Goal: Find specific page/section: Locate a particular part of the current website

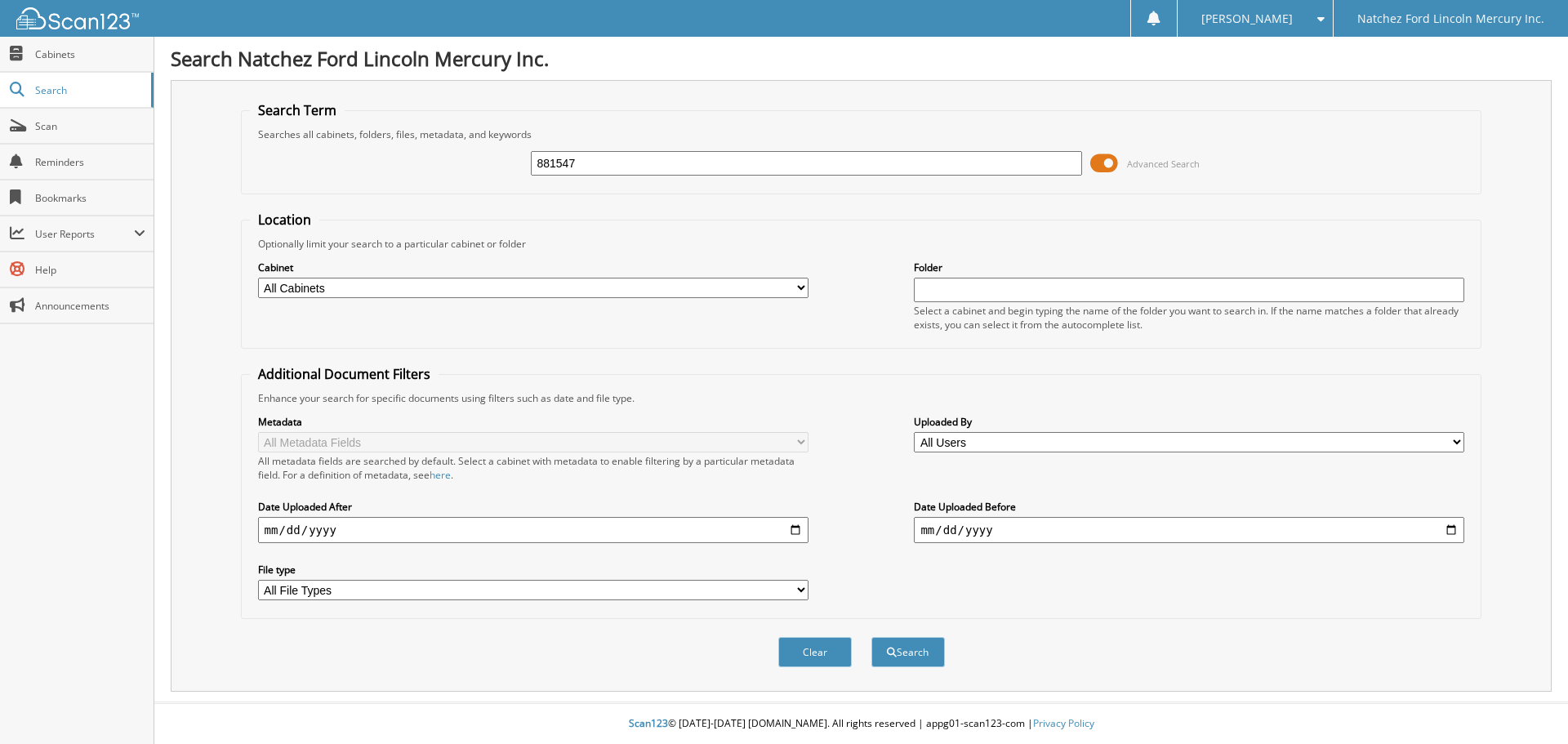
type input "881547"
click at [871, 637] on button "Search" at bounding box center [908, 652] width 73 height 30
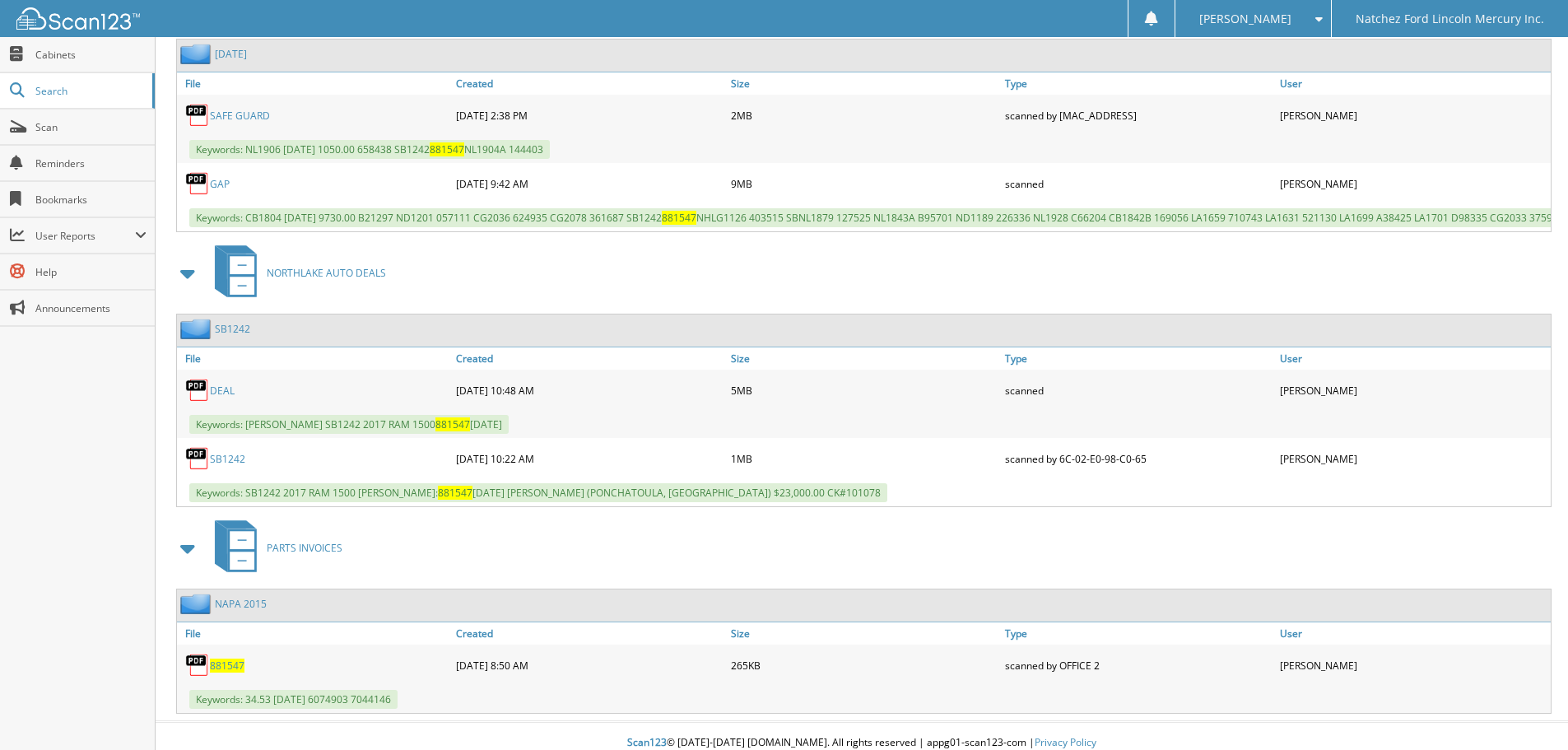
scroll to position [823, 0]
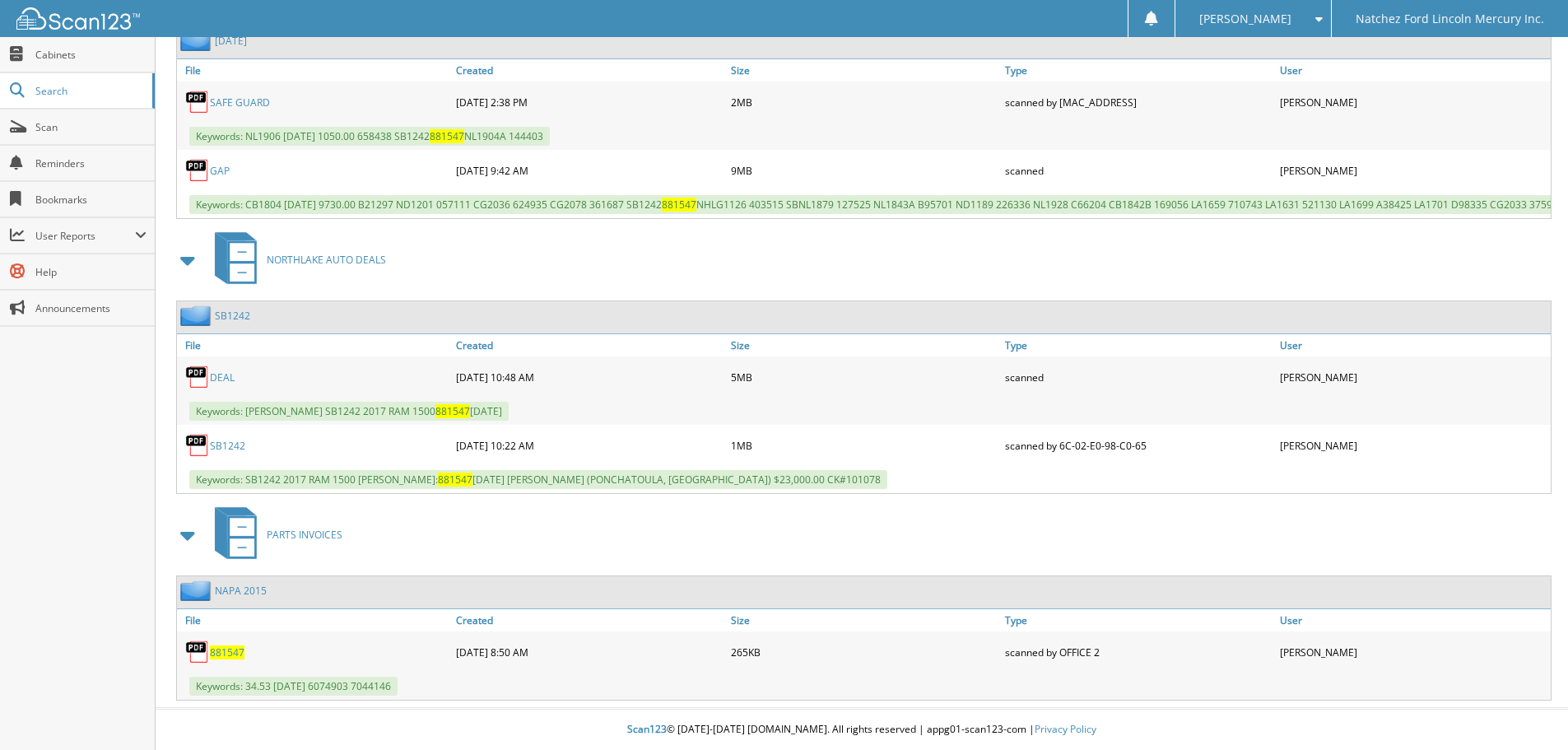
click at [222, 447] on link "SB1242" at bounding box center [227, 446] width 35 height 14
